Goal: Obtain resource: Obtain resource

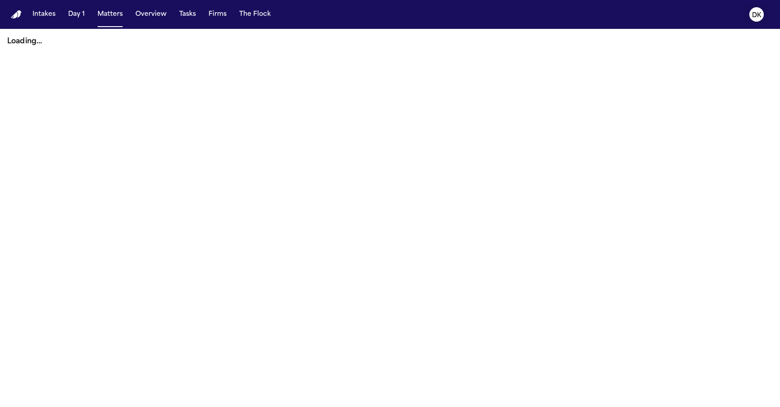
click at [755, 14] on text "DK" at bounding box center [756, 15] width 9 height 6
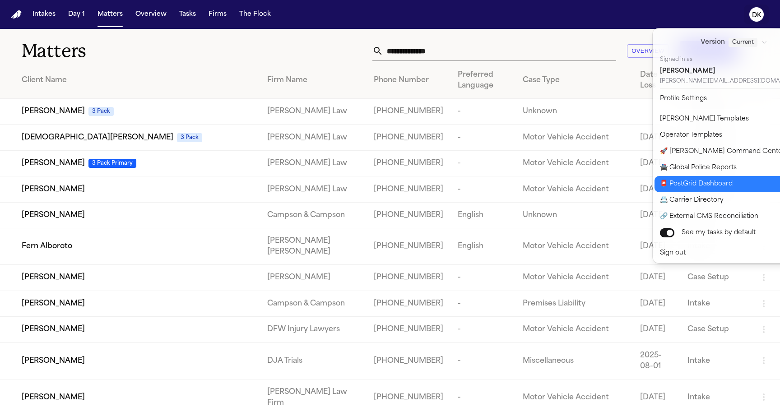
click at [722, 190] on button "📮 PostGrid Dashboard" at bounding box center [740, 184] width 170 height 16
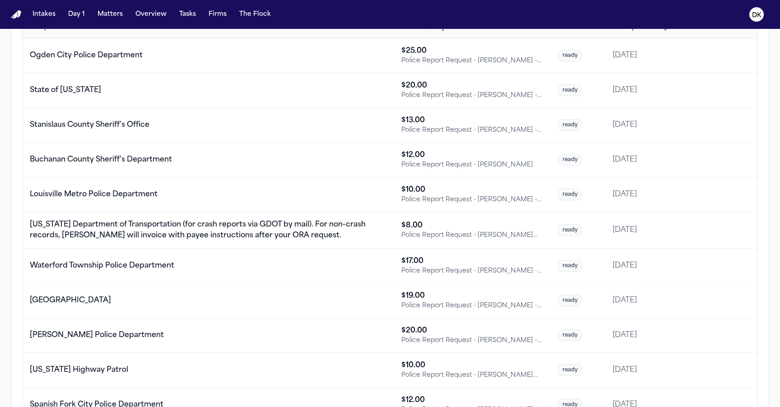
scroll to position [238, 0]
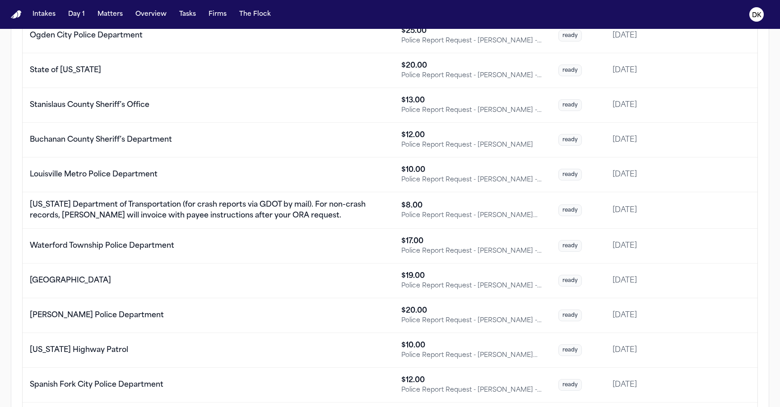
click at [316, 206] on div "[US_STATE] Department of Transportation (for crash reports via GDOT by mail). F…" at bounding box center [208, 211] width 357 height 22
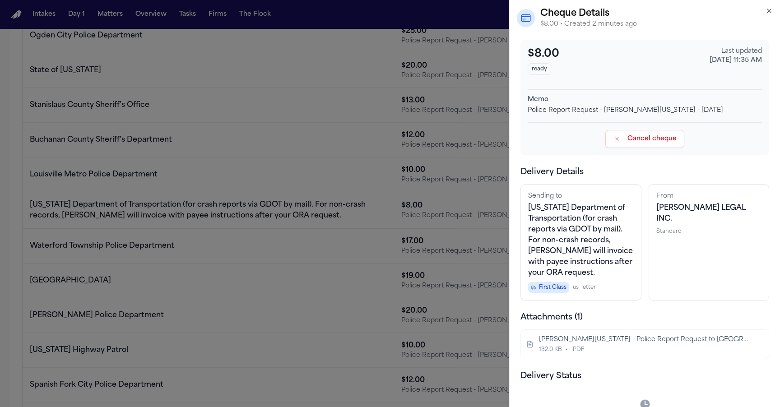
scroll to position [57, 0]
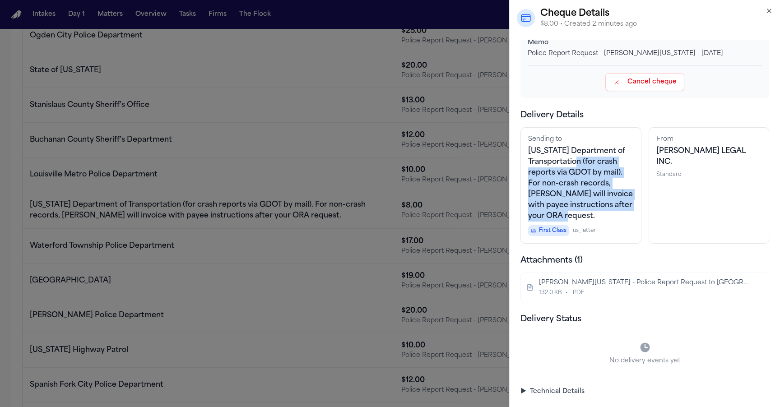
drag, startPoint x: 604, startPoint y: 219, endPoint x: 585, endPoint y: 165, distance: 56.5
click at [585, 166] on div "[US_STATE] Department of Transportation (for crash reports via GDOT by mail). F…" at bounding box center [581, 184] width 106 height 76
click at [585, 165] on span "[US_STATE] Department of Transportation (for crash reports via GDOT by mail). F…" at bounding box center [580, 184] width 105 height 72
drag, startPoint x: 585, startPoint y: 165, endPoint x: 600, endPoint y: 228, distance: 64.9
click at [600, 228] on div "Sending to [US_STATE] Department of Transportation (for crash reports via GDOT …" at bounding box center [581, 185] width 121 height 116
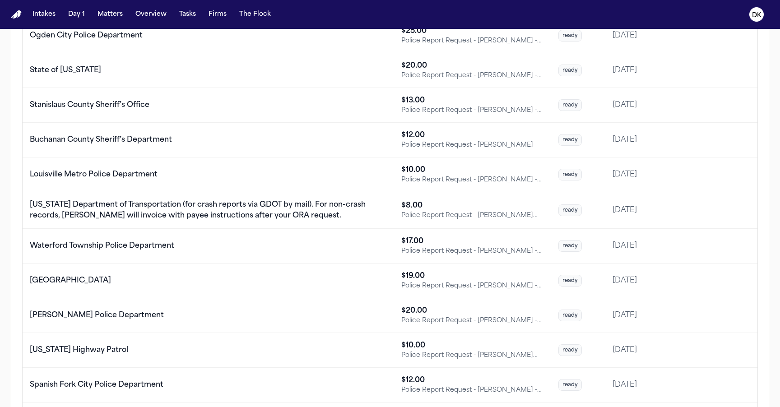
click at [347, 252] on td "Waterford Township Police Department" at bounding box center [209, 246] width 372 height 35
click at [329, 290] on td "[GEOGRAPHIC_DATA]" at bounding box center [209, 281] width 372 height 35
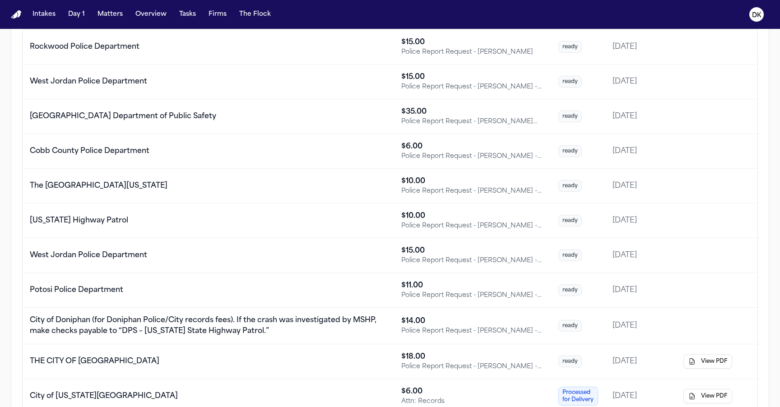
scroll to position [682, 0]
click at [318, 310] on td "City of Doniphan (for Doniphan Police/City records fees). If the crash was inve…" at bounding box center [209, 325] width 372 height 37
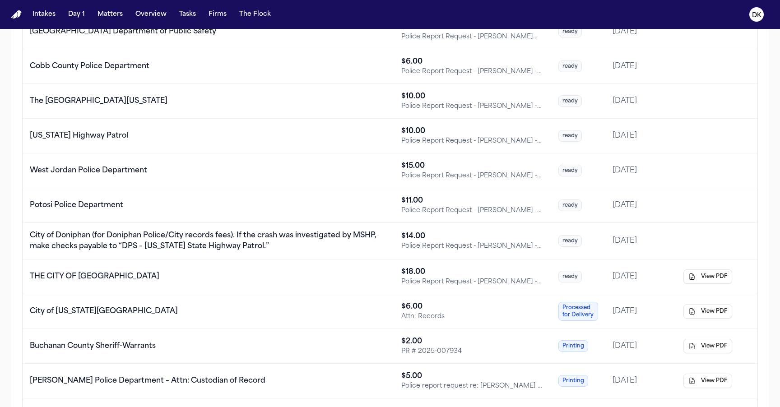
scroll to position [767, 0]
click at [302, 286] on td "THE CITY OF [GEOGRAPHIC_DATA]" at bounding box center [209, 276] width 372 height 35
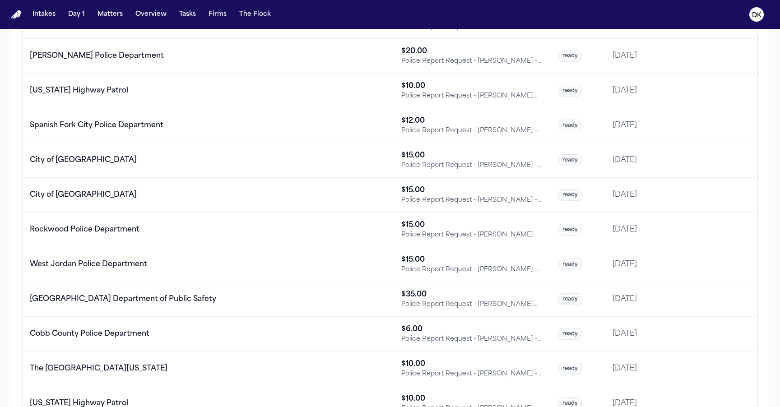
scroll to position [66, 0]
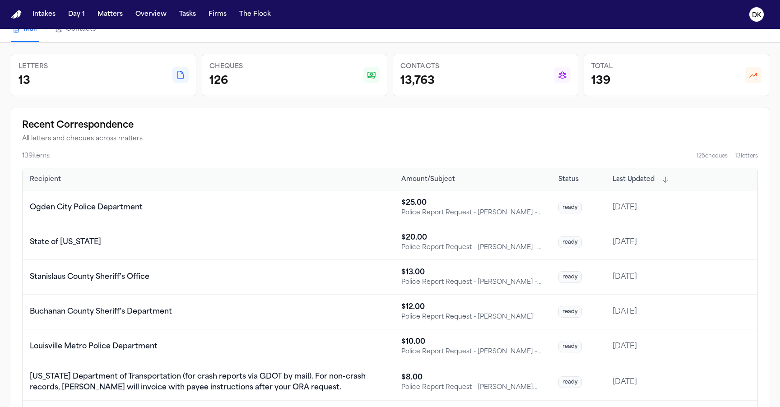
click at [198, 196] on td "Ogden City Police Department" at bounding box center [209, 208] width 372 height 35
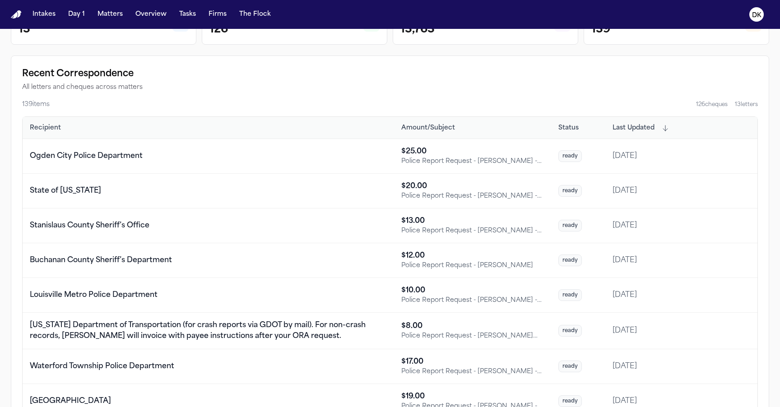
scroll to position [134, 0]
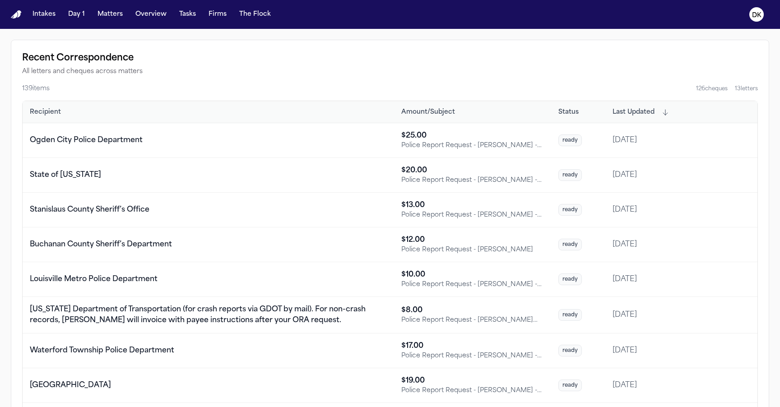
click at [387, 313] on div "[US_STATE] Department of Transportation (for crash reports via GDOT by mail). F…" at bounding box center [208, 315] width 357 height 22
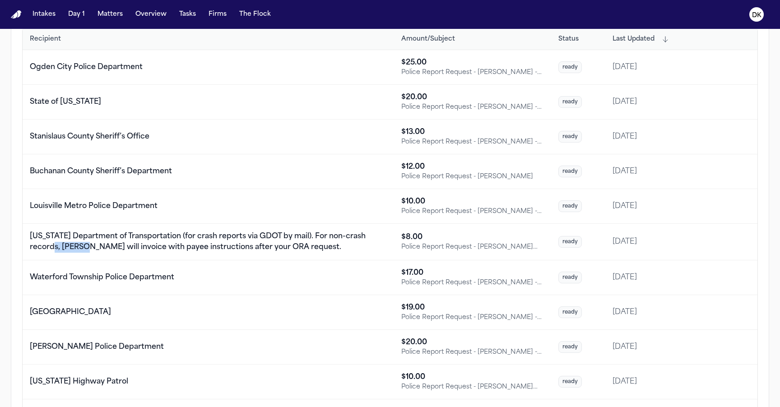
scroll to position [211, 0]
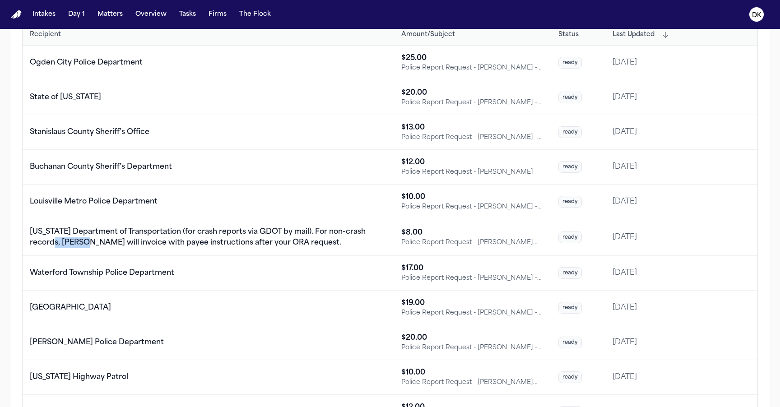
click at [394, 224] on td "[US_STATE] Department of Transportation (for crash reports via GDOT by mail). F…" at bounding box center [209, 237] width 372 height 37
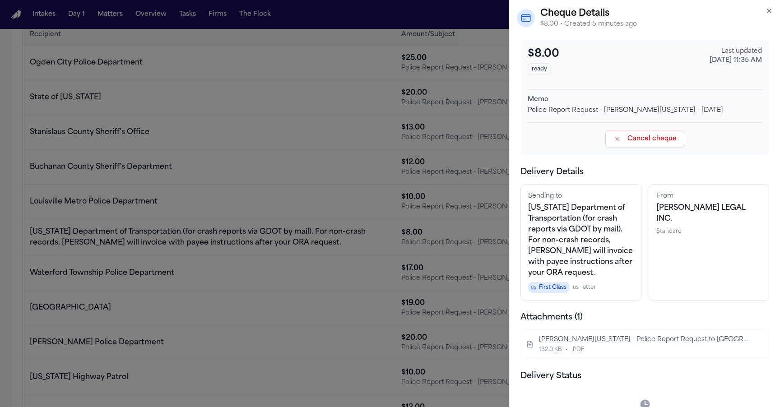
click at [607, 260] on span "[US_STATE] Department of Transportation (for crash reports via GDOT by mail). F…" at bounding box center [580, 241] width 105 height 72
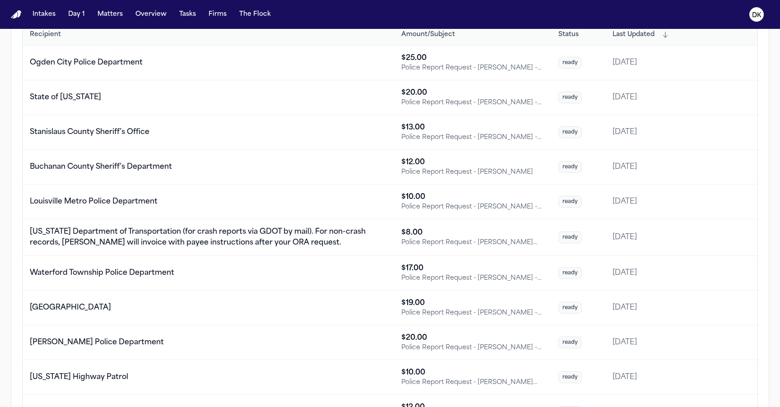
click at [325, 177] on td "Buchanan County Sheriff’s Department" at bounding box center [209, 167] width 372 height 35
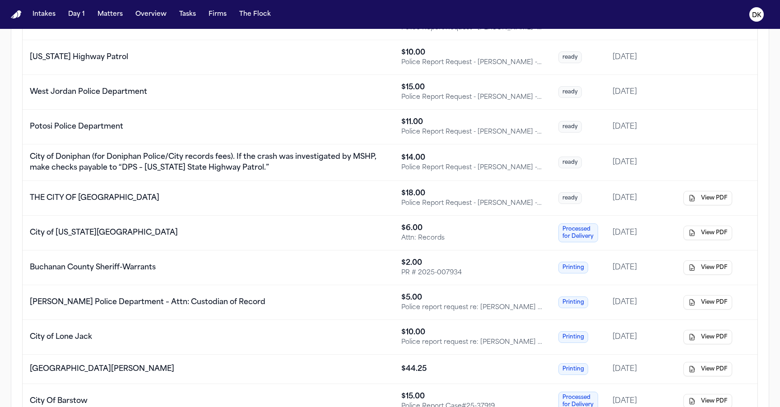
scroll to position [842, 0]
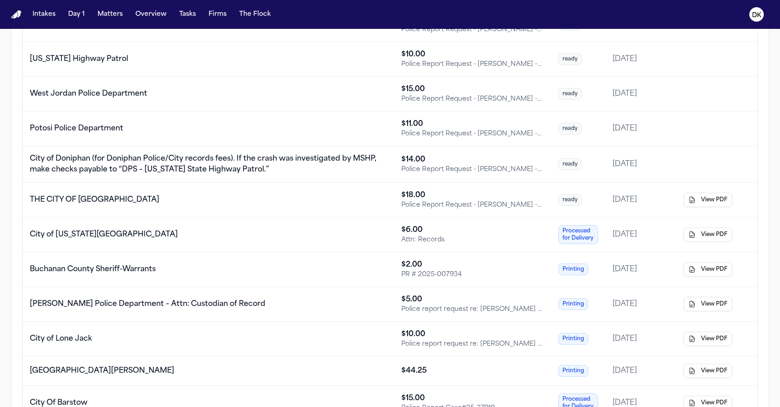
click at [713, 270] on button "View PDF" at bounding box center [708, 269] width 49 height 14
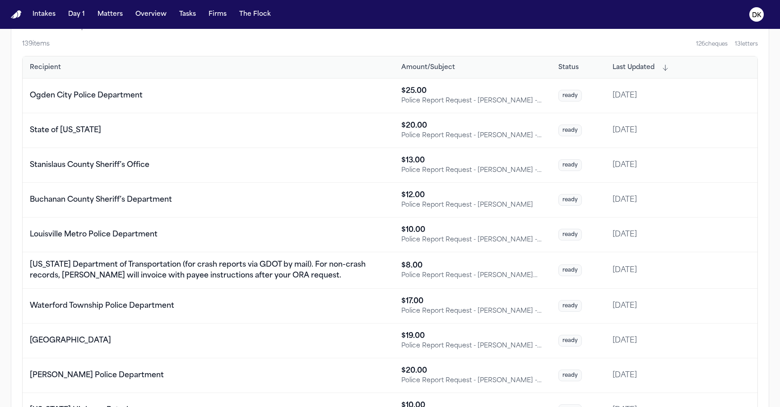
scroll to position [3, 0]
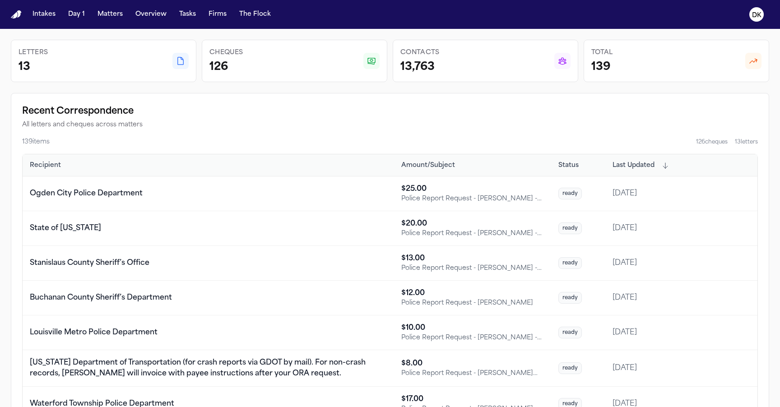
scroll to position [83, 0]
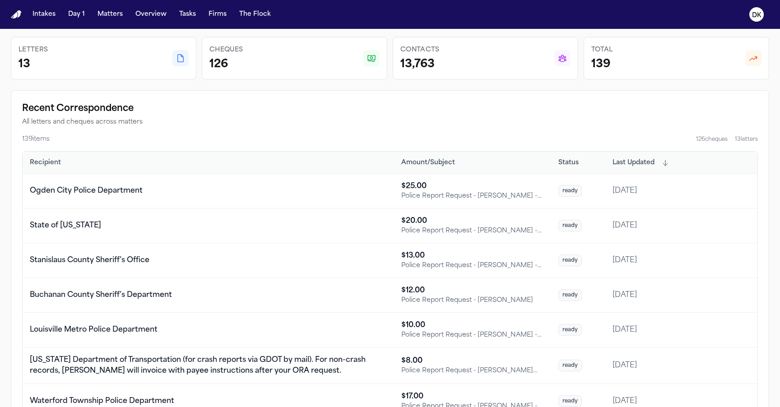
click at [357, 260] on div "Stanislaus County Sheriff’s Office" at bounding box center [208, 260] width 357 height 11
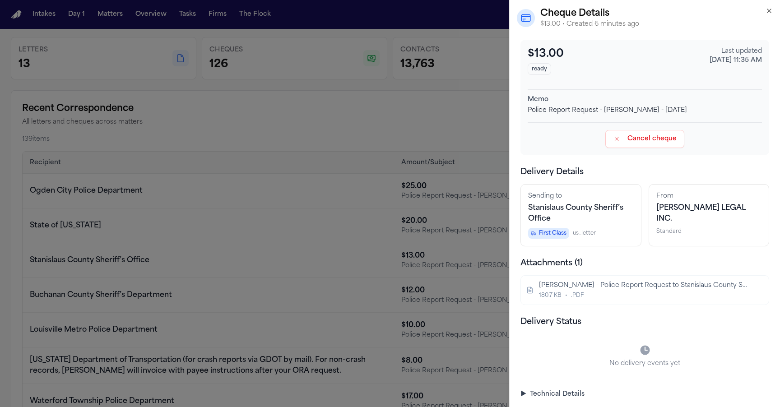
click at [549, 106] on div "Police Report Request - [PERSON_NAME] - [DATE]" at bounding box center [645, 110] width 234 height 9
copy div "Police Report Request - [PERSON_NAME] - [DATE]"
click at [549, 106] on div "Police Report Request - [PERSON_NAME] - [DATE]" at bounding box center [645, 110] width 234 height 9
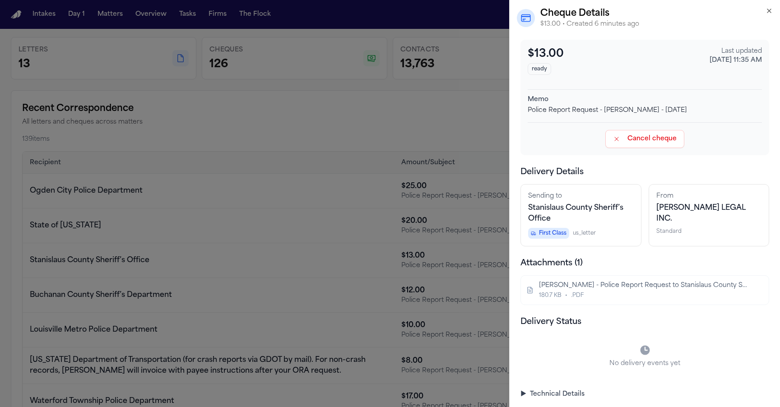
click at [549, 106] on div "Police Report Request - [PERSON_NAME] - [DATE]" at bounding box center [645, 110] width 234 height 9
click at [535, 111] on div "Police Report Request - [PERSON_NAME] - [DATE]" at bounding box center [645, 110] width 234 height 9
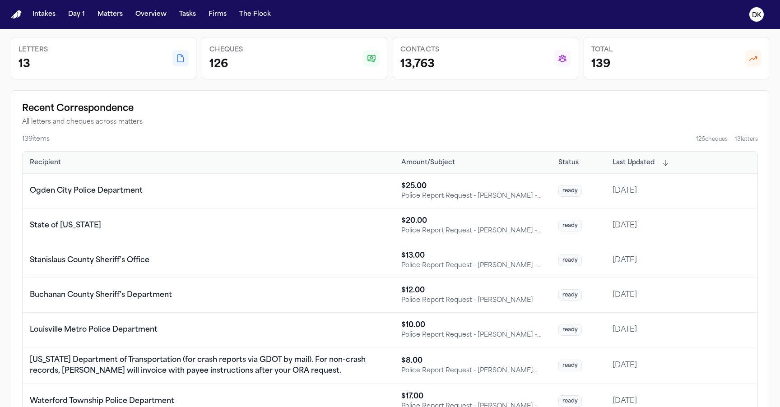
click at [361, 195] on div "Ogden City Police Department" at bounding box center [208, 191] width 357 height 11
click at [375, 341] on td "Louisville Metro Police Department" at bounding box center [209, 330] width 372 height 35
click at [355, 301] on td "Buchanan County Sheriff’s Department" at bounding box center [209, 295] width 372 height 35
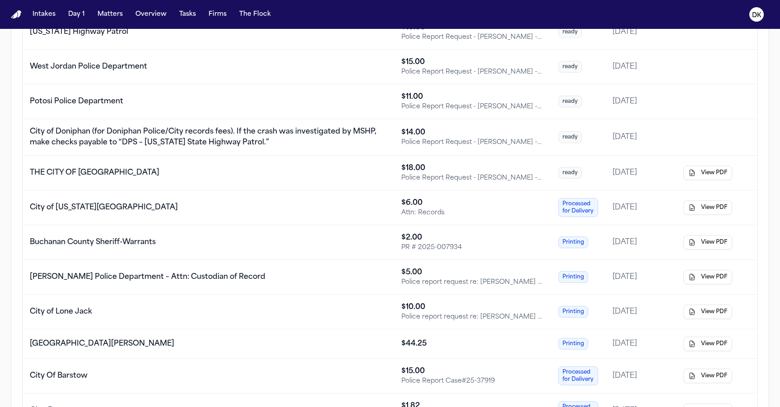
scroll to position [829, 0]
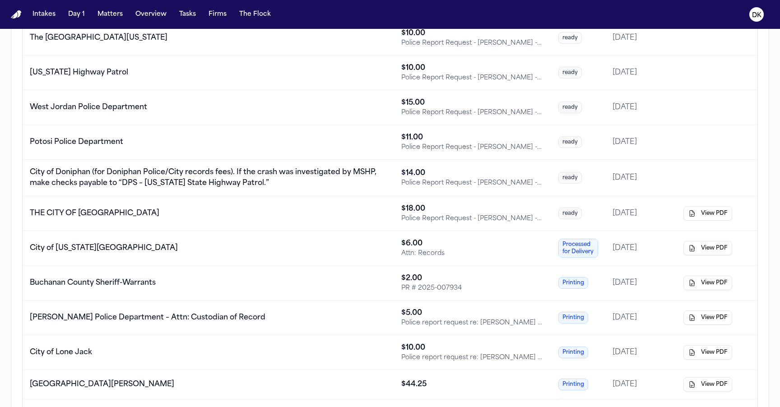
click at [354, 262] on td "City of [US_STATE][GEOGRAPHIC_DATA]" at bounding box center [209, 248] width 372 height 35
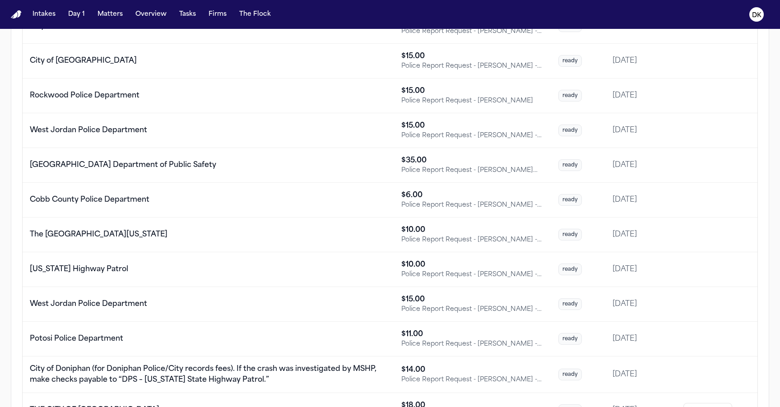
scroll to position [632, 0]
click at [286, 308] on div "West Jordan Police Department" at bounding box center [208, 304] width 357 height 11
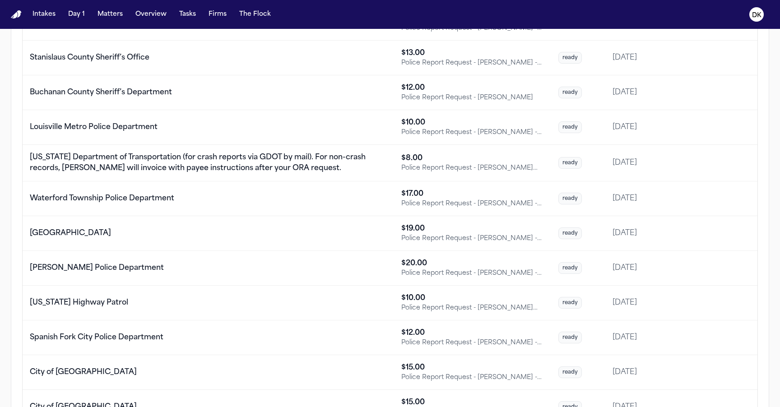
scroll to position [285, 0]
